Goal: Find contact information: Find contact information

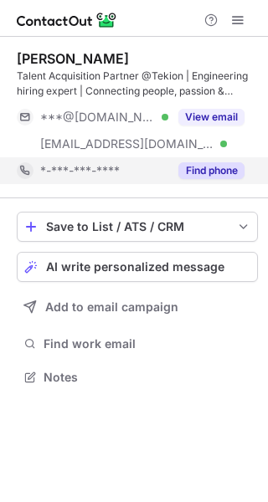
scroll to position [366, 268]
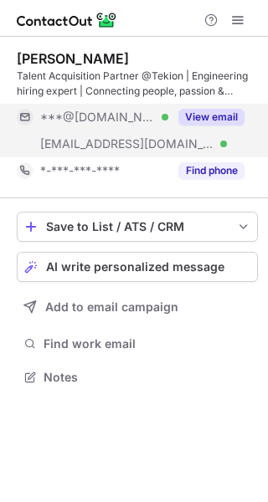
click at [105, 134] on div "[EMAIL_ADDRESS][DOMAIN_NAME] Verified" at bounding box center [92, 144] width 151 height 27
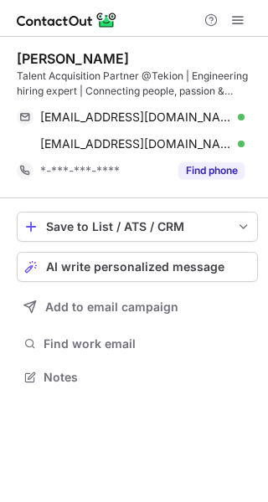
scroll to position [366, 268]
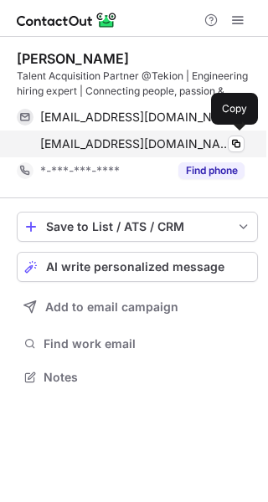
click at [133, 154] on div "[EMAIL_ADDRESS][DOMAIN_NAME] Verified Copy" at bounding box center [131, 144] width 228 height 27
click at [79, 151] on div "[EMAIL_ADDRESS][DOMAIN_NAME] Verified Copy" at bounding box center [131, 144] width 228 height 27
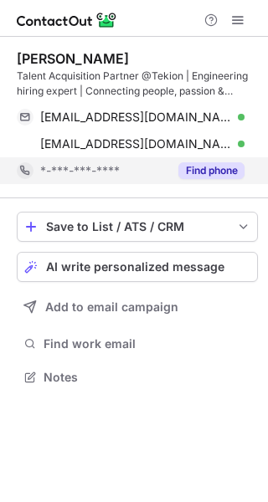
click at [83, 169] on span "*-***-***-****" at bounding box center [79, 170] width 79 height 15
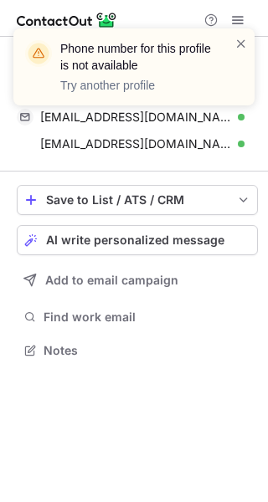
scroll to position [339, 268]
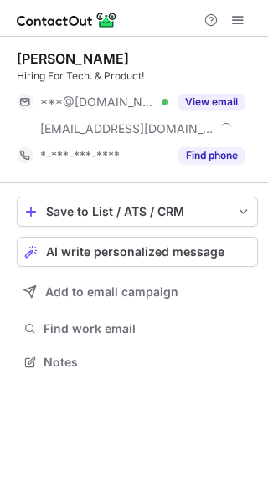
scroll to position [351, 268]
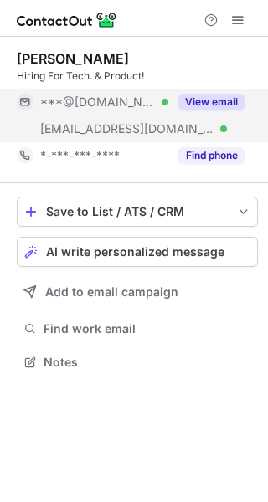
click at [75, 140] on div "***@tekion.com Verified" at bounding box center [92, 128] width 151 height 27
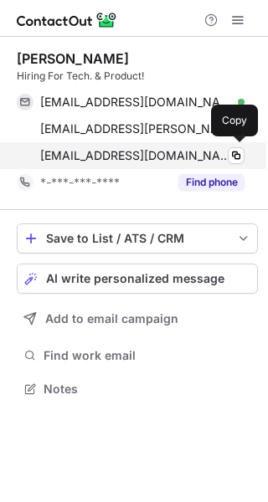
click at [119, 162] on span "mchowdhary@tekion.com" at bounding box center [136, 155] width 192 height 15
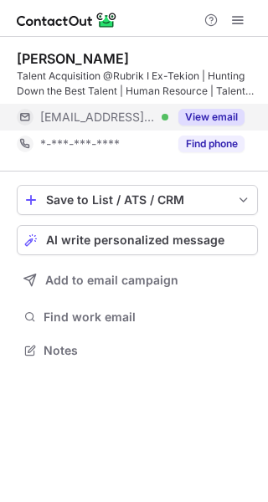
scroll to position [339, 268]
click at [75, 126] on div "[EMAIL_ADDRESS][DOMAIN_NAME] Verified" at bounding box center [92, 117] width 151 height 27
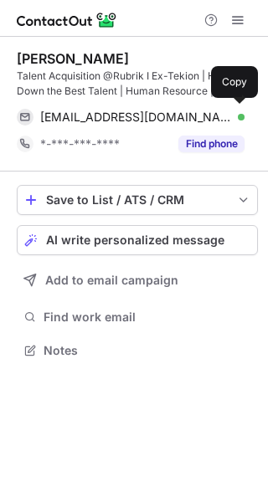
click at [75, 126] on div "[EMAIL_ADDRESS][DOMAIN_NAME] Verified Copy" at bounding box center [131, 117] width 228 height 27
